Goal: Navigation & Orientation: Find specific page/section

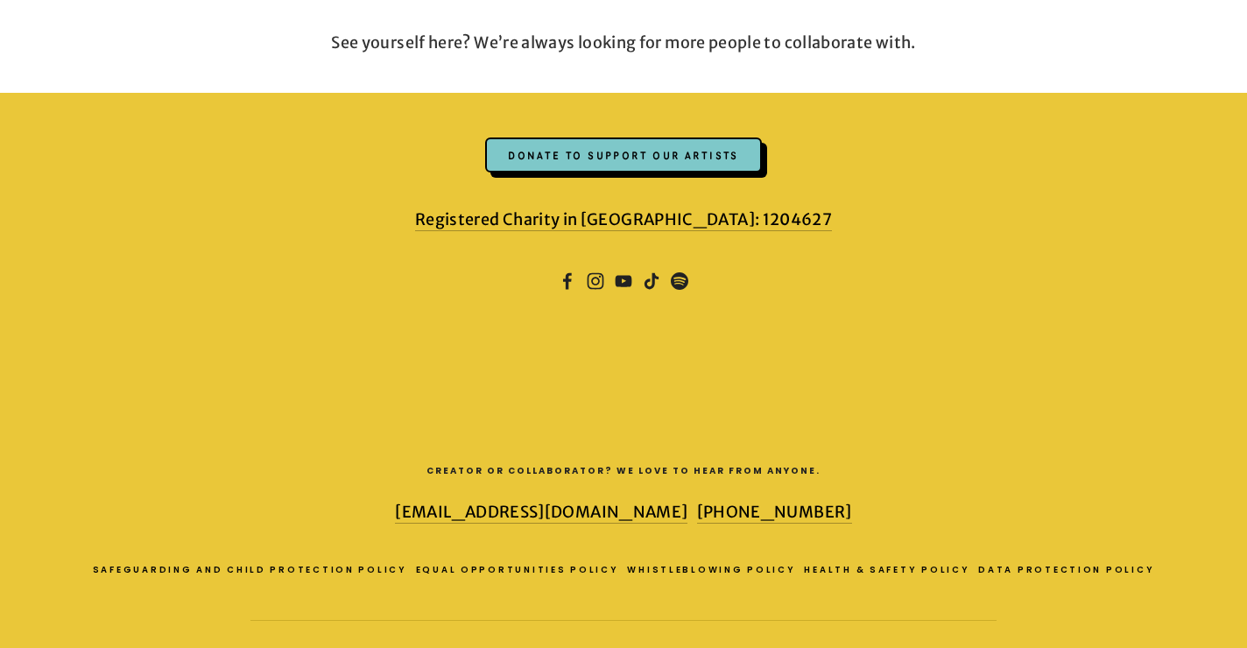
scroll to position [1487, 0]
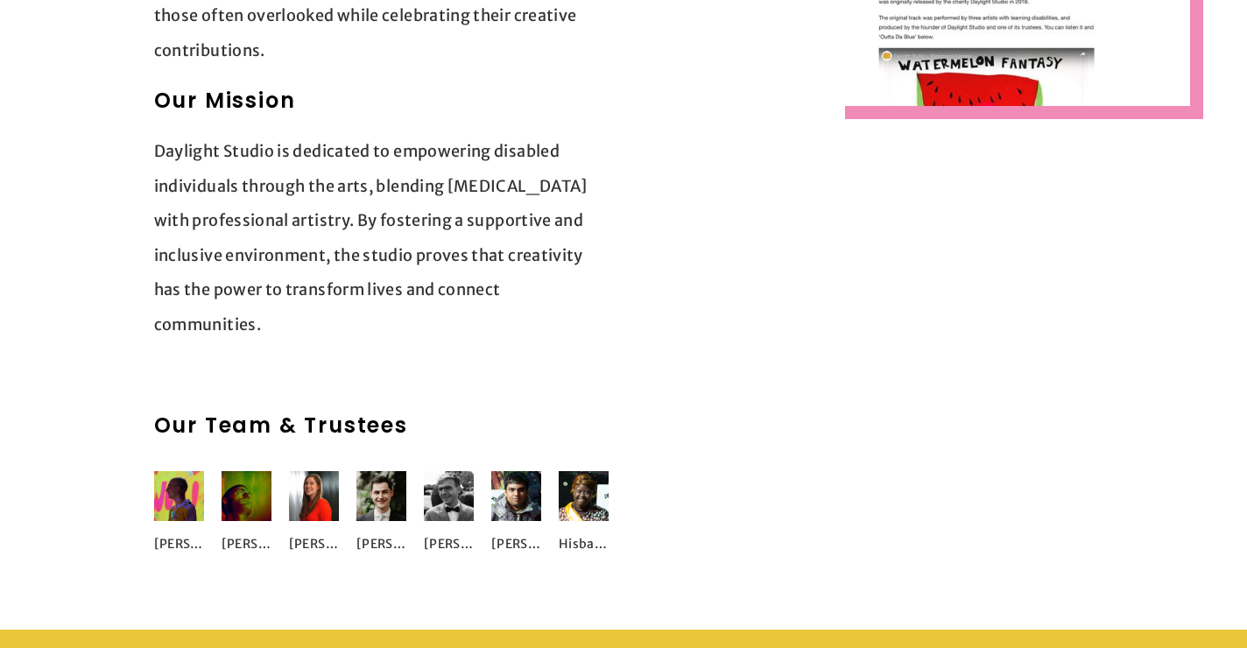
scroll to position [2350, 0]
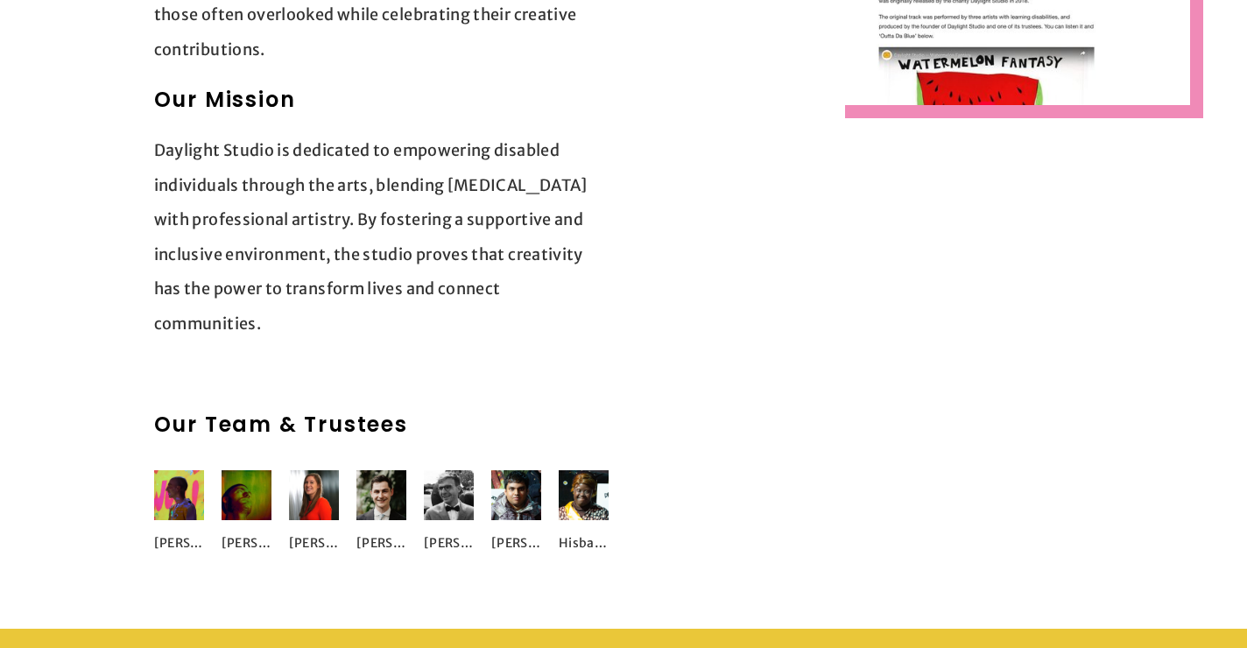
click at [157, 470] on img at bounding box center [179, 495] width 50 height 50
click at [169, 470] on img at bounding box center [179, 495] width 50 height 50
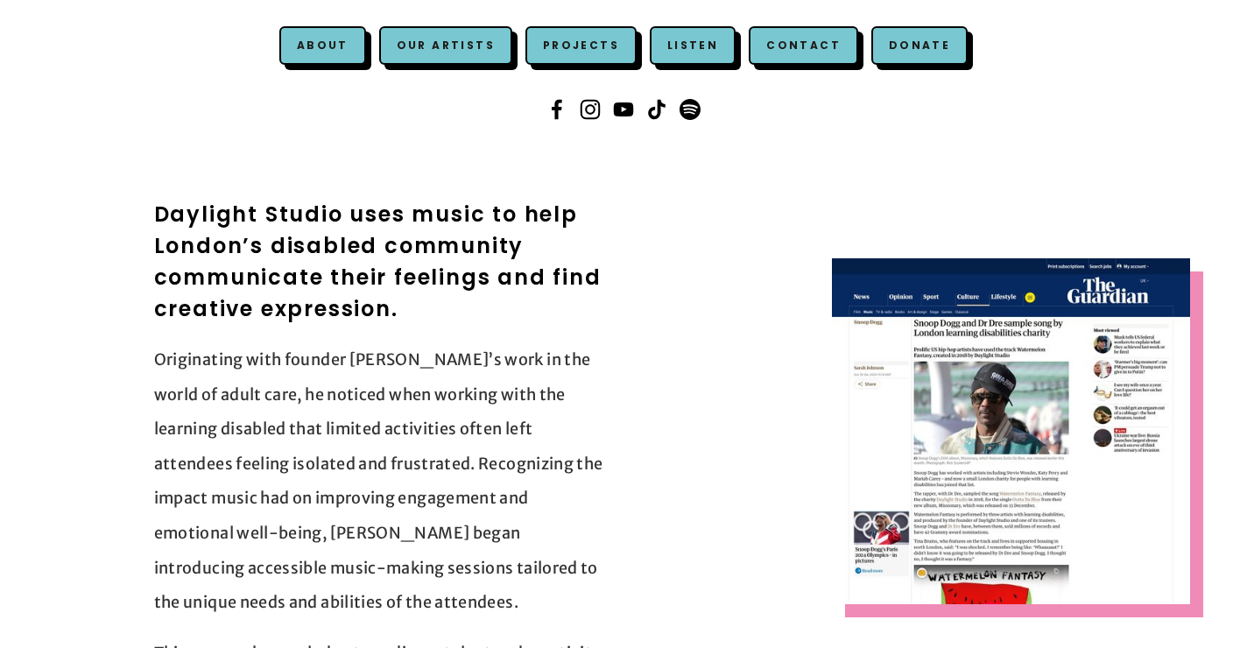
scroll to position [256, 0]
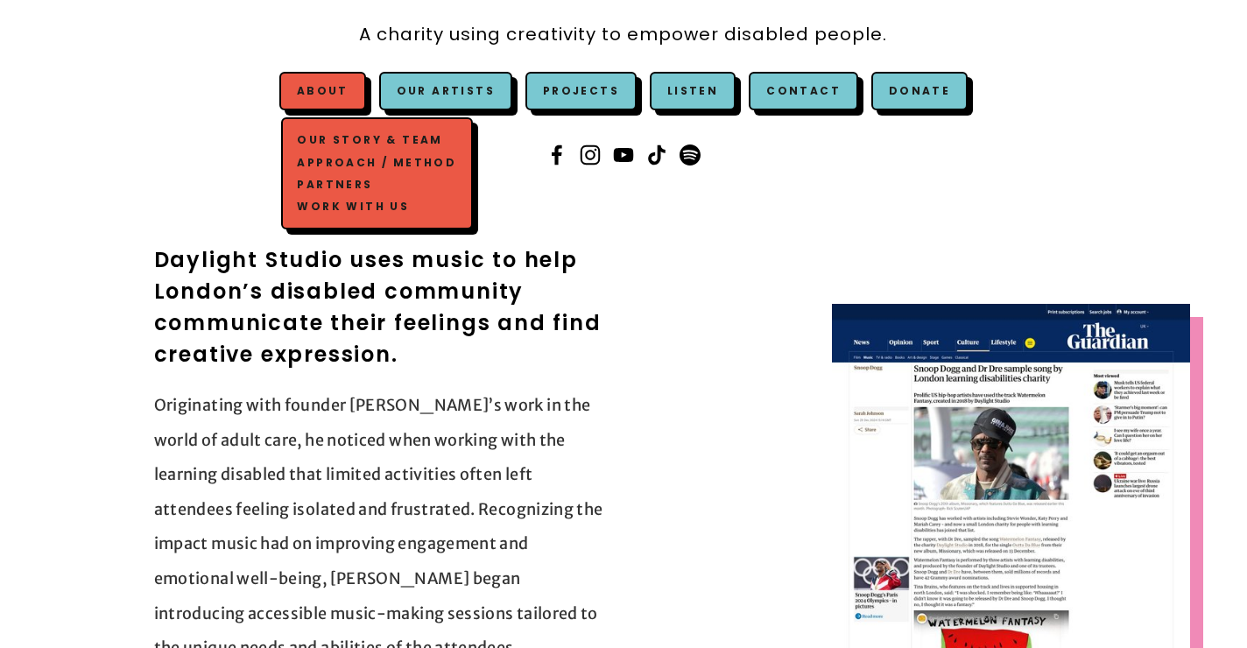
click at [336, 102] on span "About Our Story & Team Approach / Method Partners Work with us" at bounding box center [322, 91] width 87 height 39
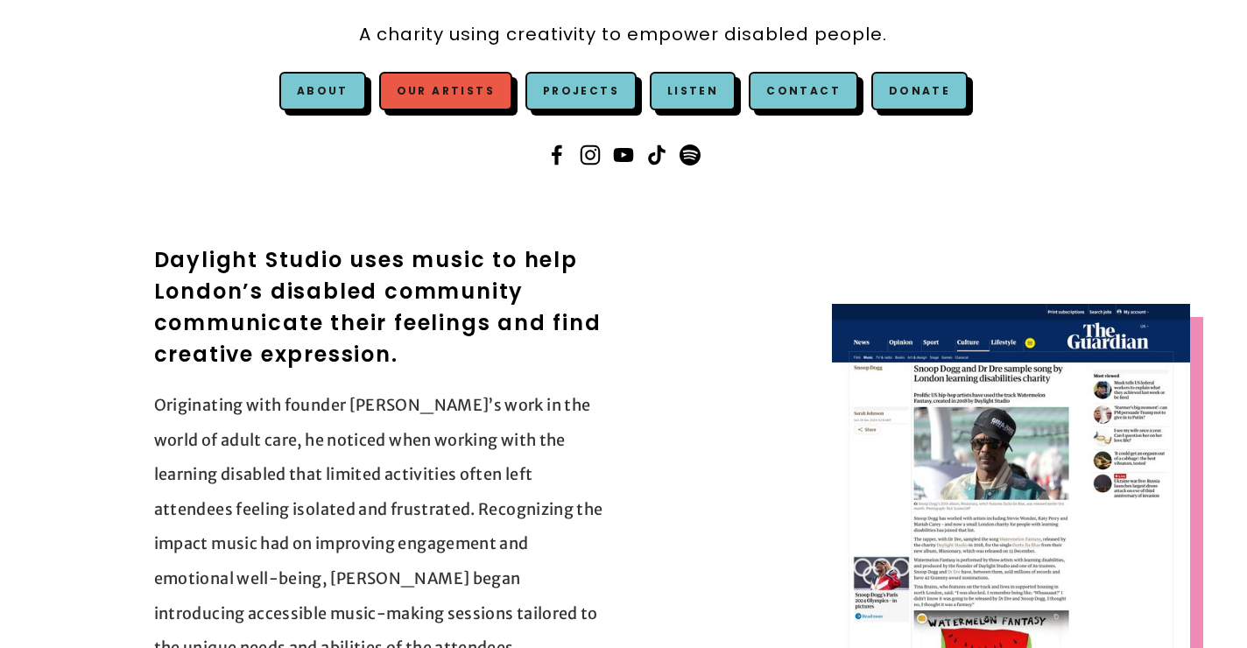
click at [450, 77] on link "Our Artists" at bounding box center [445, 91] width 133 height 39
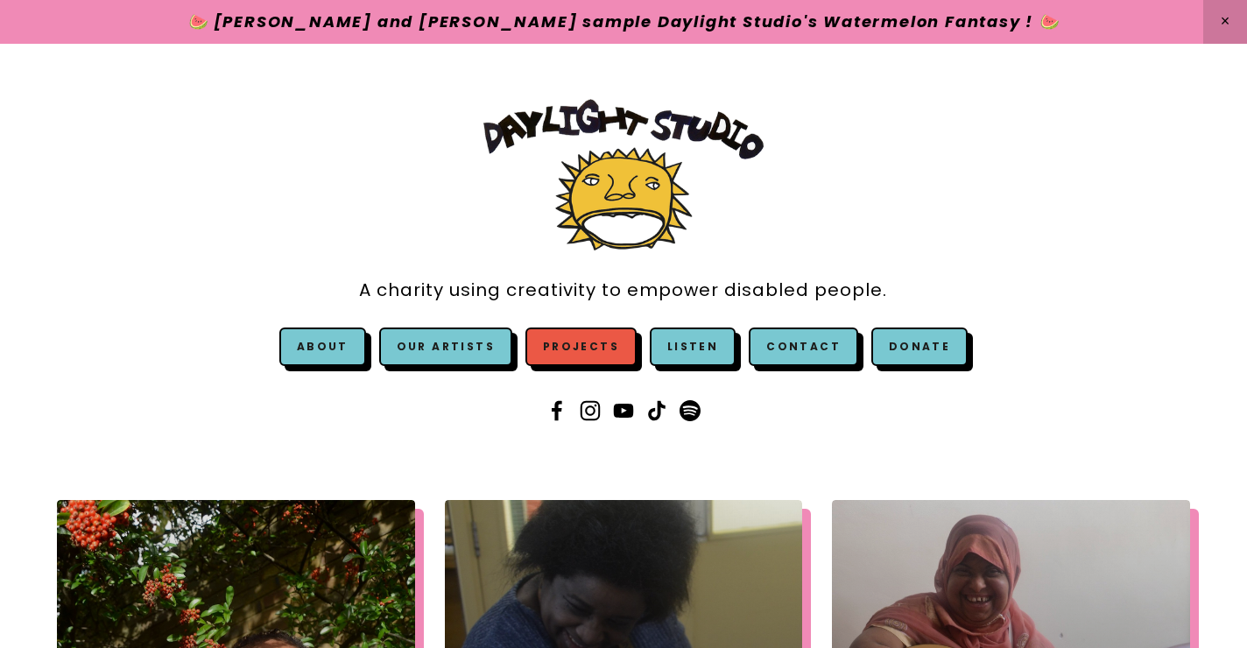
click at [568, 341] on link "Projects" at bounding box center [581, 347] width 111 height 39
